Goal: Communication & Community: Answer question/provide support

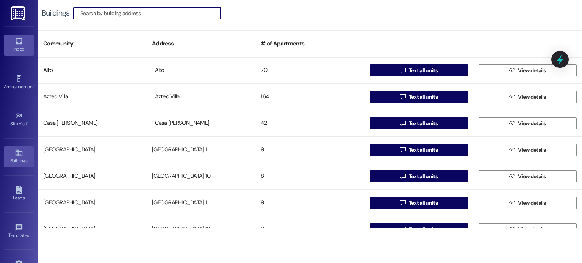
click at [18, 45] on icon at bounding box center [19, 41] width 8 height 8
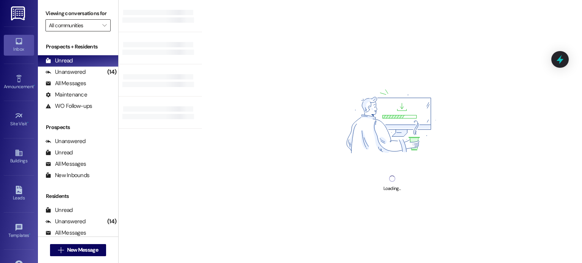
click at [88, 24] on input "All communities" at bounding box center [74, 25] width 50 height 12
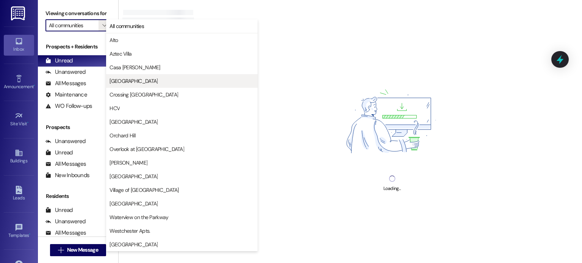
click at [123, 80] on span "[GEOGRAPHIC_DATA]" at bounding box center [134, 81] width 48 height 8
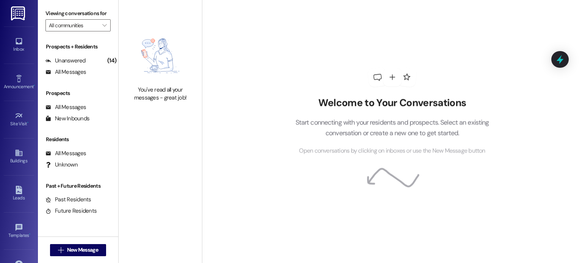
type input "[GEOGRAPHIC_DATA]"
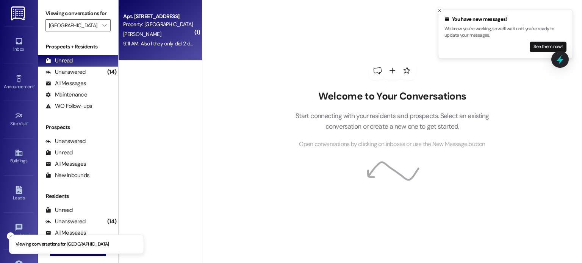
click at [156, 30] on div "[PERSON_NAME]" at bounding box center [158, 34] width 72 height 9
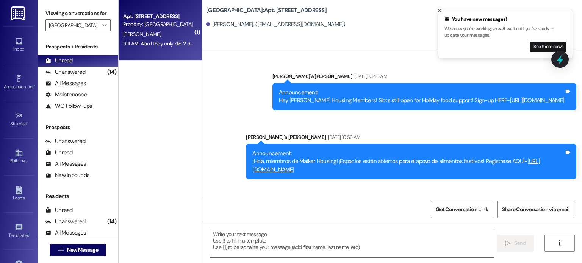
scroll to position [19938, 0]
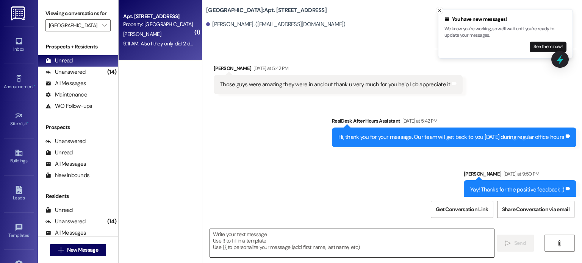
click at [258, 237] on textarea at bounding box center [352, 243] width 284 height 28
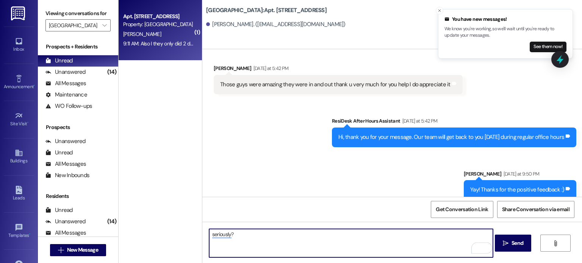
click at [210, 237] on textarea "seriously?" at bounding box center [351, 243] width 284 height 28
click at [235, 234] on textarea "Seriously?" at bounding box center [351, 243] width 284 height 28
click at [322, 234] on textarea "Seriously? I'll let [PERSON_NAME] know. Thank you for the udate, [PERSON_NAME]!" at bounding box center [351, 243] width 284 height 28
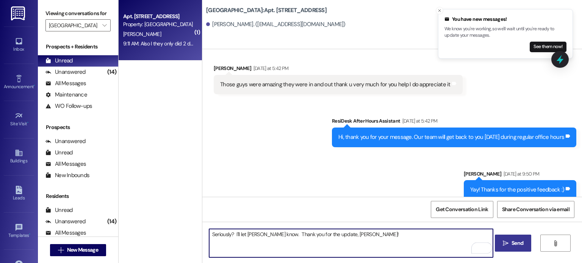
type textarea "Seriously? I'll let [PERSON_NAME] know. Thank you for the update, [PERSON_NAME]!"
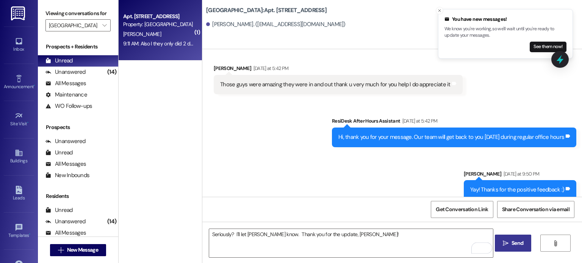
click at [514, 243] on span "Send" at bounding box center [518, 244] width 12 height 8
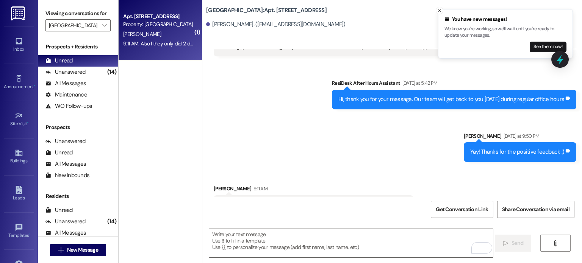
scroll to position [19991, 0]
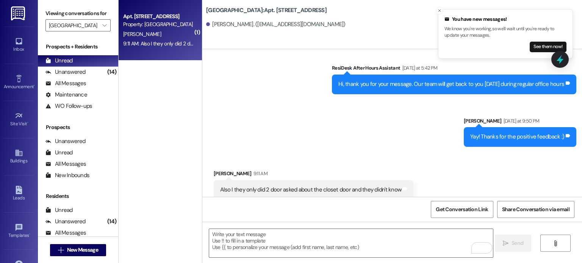
drag, startPoint x: 574, startPoint y: 194, endPoint x: 561, endPoint y: 194, distance: 13.3
click at [561, 228] on div "Sent via SMS [PERSON_NAME] 2:40 PM Seriously? I'll let [PERSON_NAME] know. Than…" at bounding box center [467, 248] width 229 height 41
click at [345, 153] on div "Received via SMS [PERSON_NAME] 9:11 AM Also I they only did 2 door asked about …" at bounding box center [392, 185] width 380 height 64
click at [351, 77] on div "Sent via SMS ResiDesk After Hours Assistant [DATE] at 5:42 PM Hi, thank you for…" at bounding box center [392, 100] width 380 height 106
click at [151, 30] on div "[PERSON_NAME]" at bounding box center [158, 34] width 72 height 9
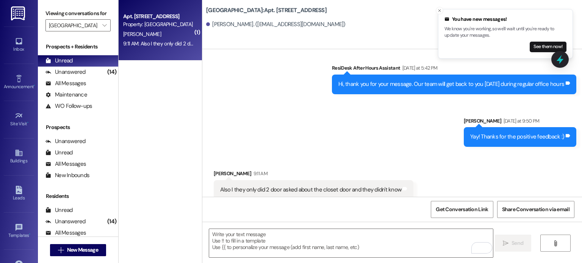
click at [243, 66] on div "Sent via SMS ResiDesk After Hours Assistant [DATE] at 5:42 PM Hi, thank you for…" at bounding box center [392, 100] width 380 height 106
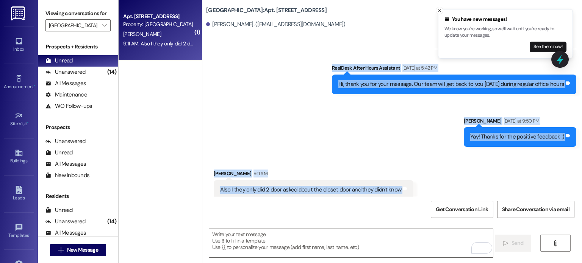
drag, startPoint x: 208, startPoint y: 131, endPoint x: 581, endPoint y: 188, distance: 377.7
click at [581, 188] on div "Announcement, sent via SMS [PERSON_NAME]'a [PERSON_NAME] [DATE] 10:40 AM Announ…" at bounding box center [392, 123] width 380 height 148
copy div "[PERSON_NAME] [DATE] at 5:42 PM Those guys were amazing they were in and out th…"
drag, startPoint x: 17, startPoint y: 42, endPoint x: 29, endPoint y: 42, distance: 12.1
click at [17, 42] on icon at bounding box center [19, 41] width 8 height 8
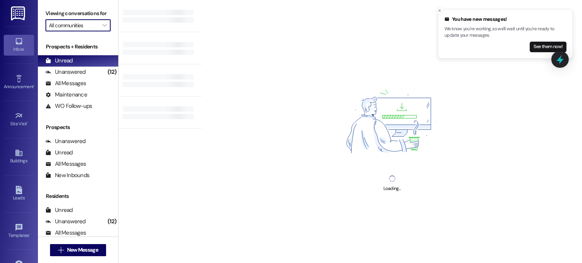
click at [71, 25] on input "All communities" at bounding box center [74, 25] width 50 height 12
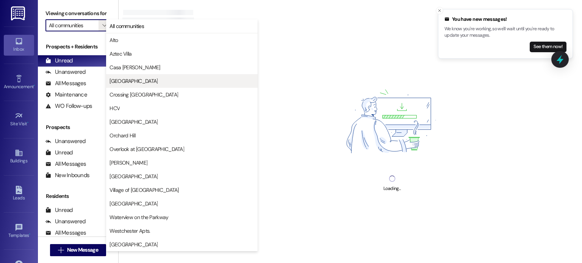
click at [127, 80] on span "[GEOGRAPHIC_DATA]" at bounding box center [134, 81] width 48 height 8
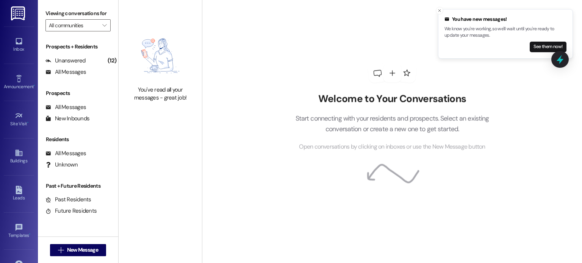
type input "[GEOGRAPHIC_DATA]"
